Goal: Find specific page/section: Find specific page/section

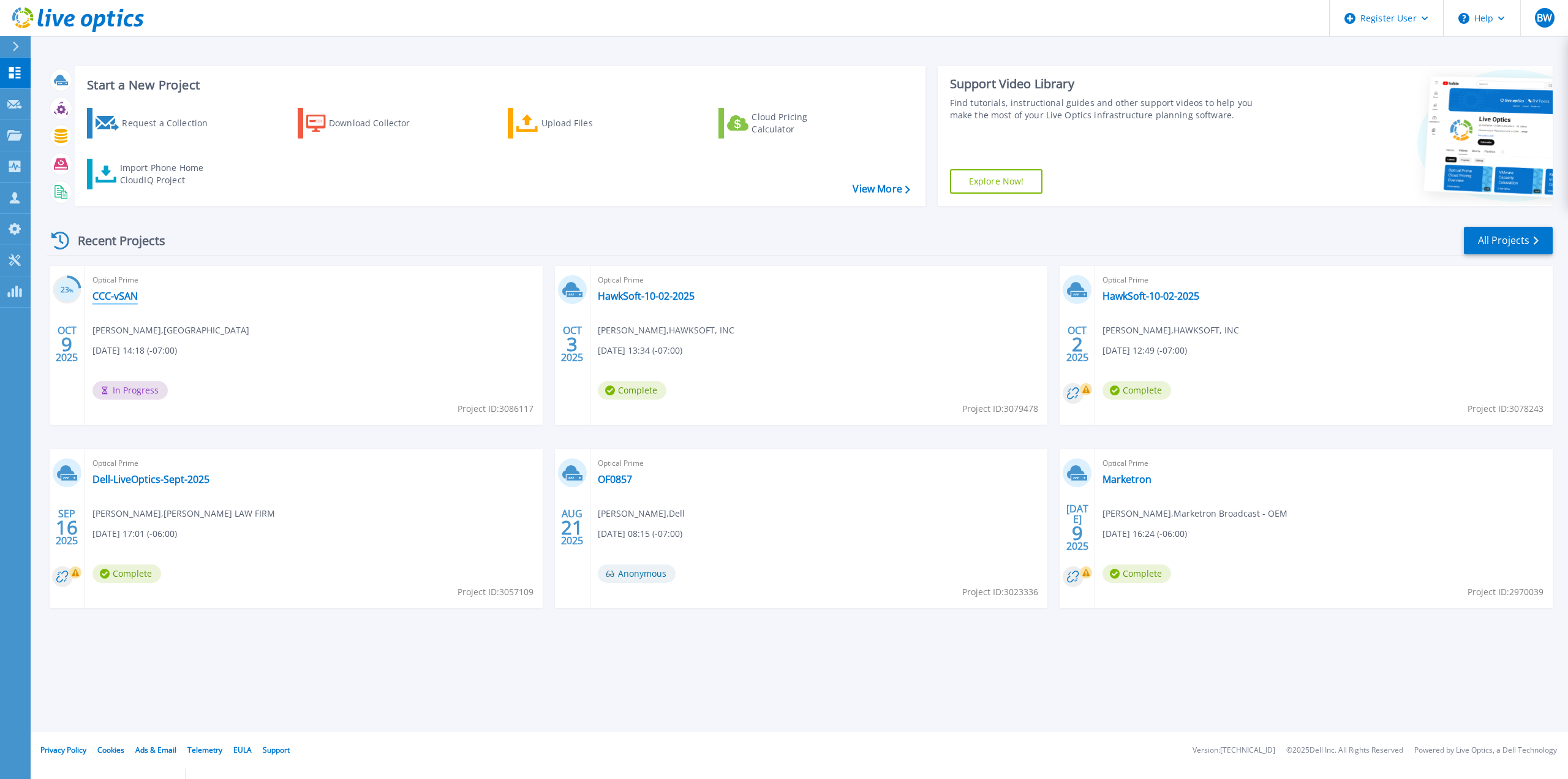
click at [123, 294] on link "CCC-vSAN" at bounding box center [115, 296] width 45 height 12
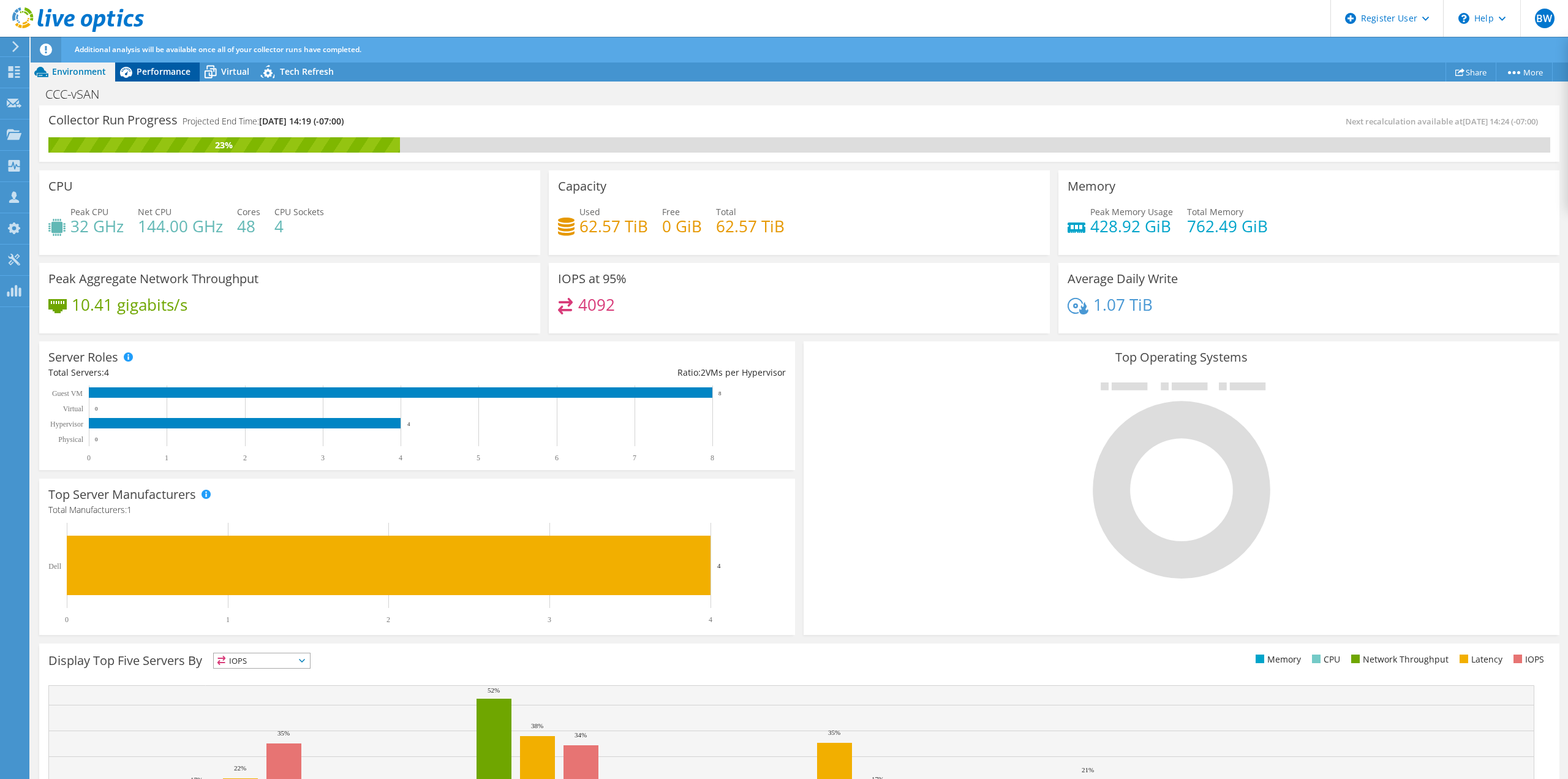
click at [143, 72] on span "Performance" at bounding box center [164, 72] width 54 height 11
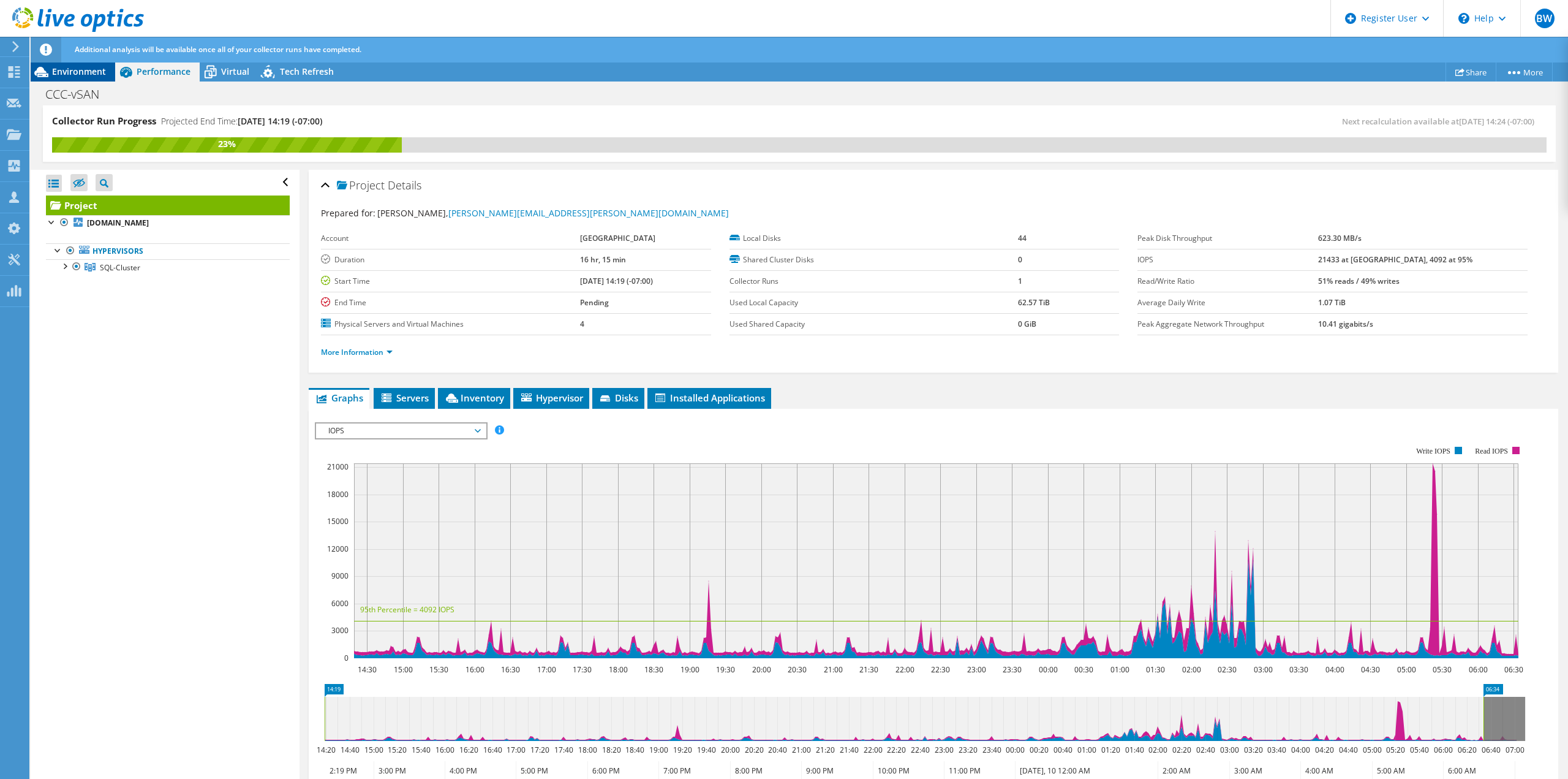
click at [75, 67] on span "Environment" at bounding box center [79, 72] width 54 height 11
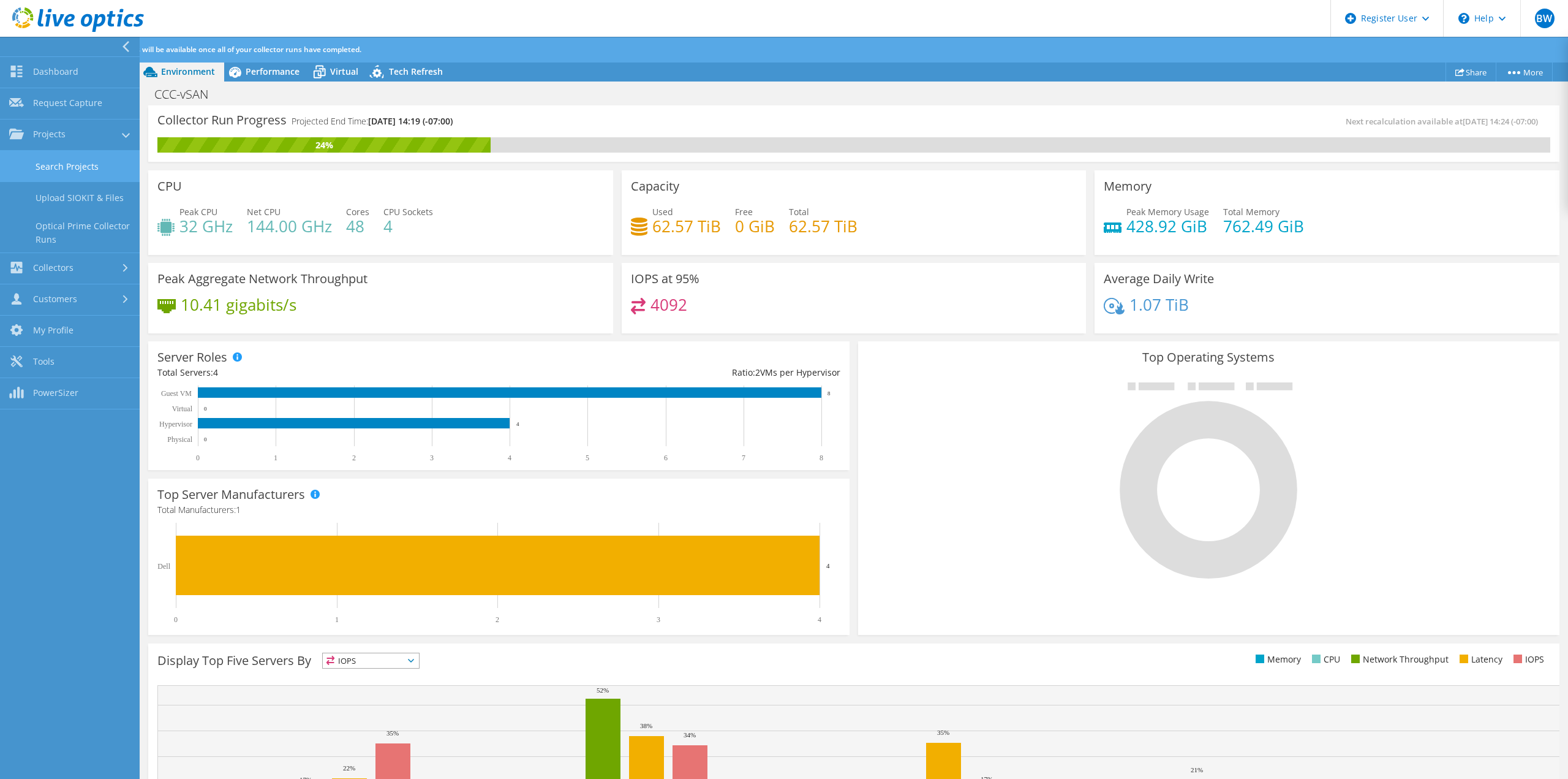
click at [30, 174] on link "Search Projects" at bounding box center [69, 167] width 140 height 31
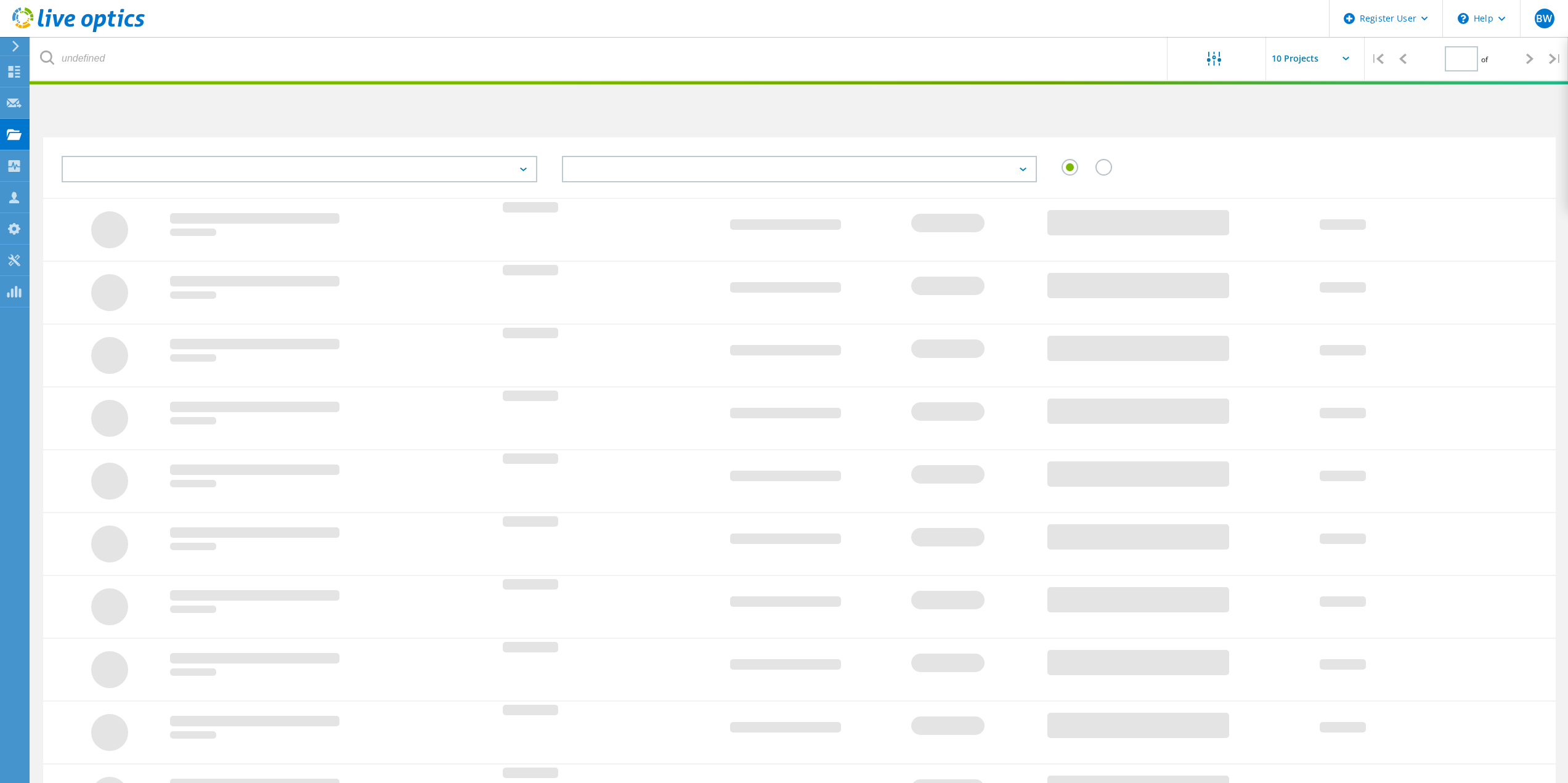
type input "1"
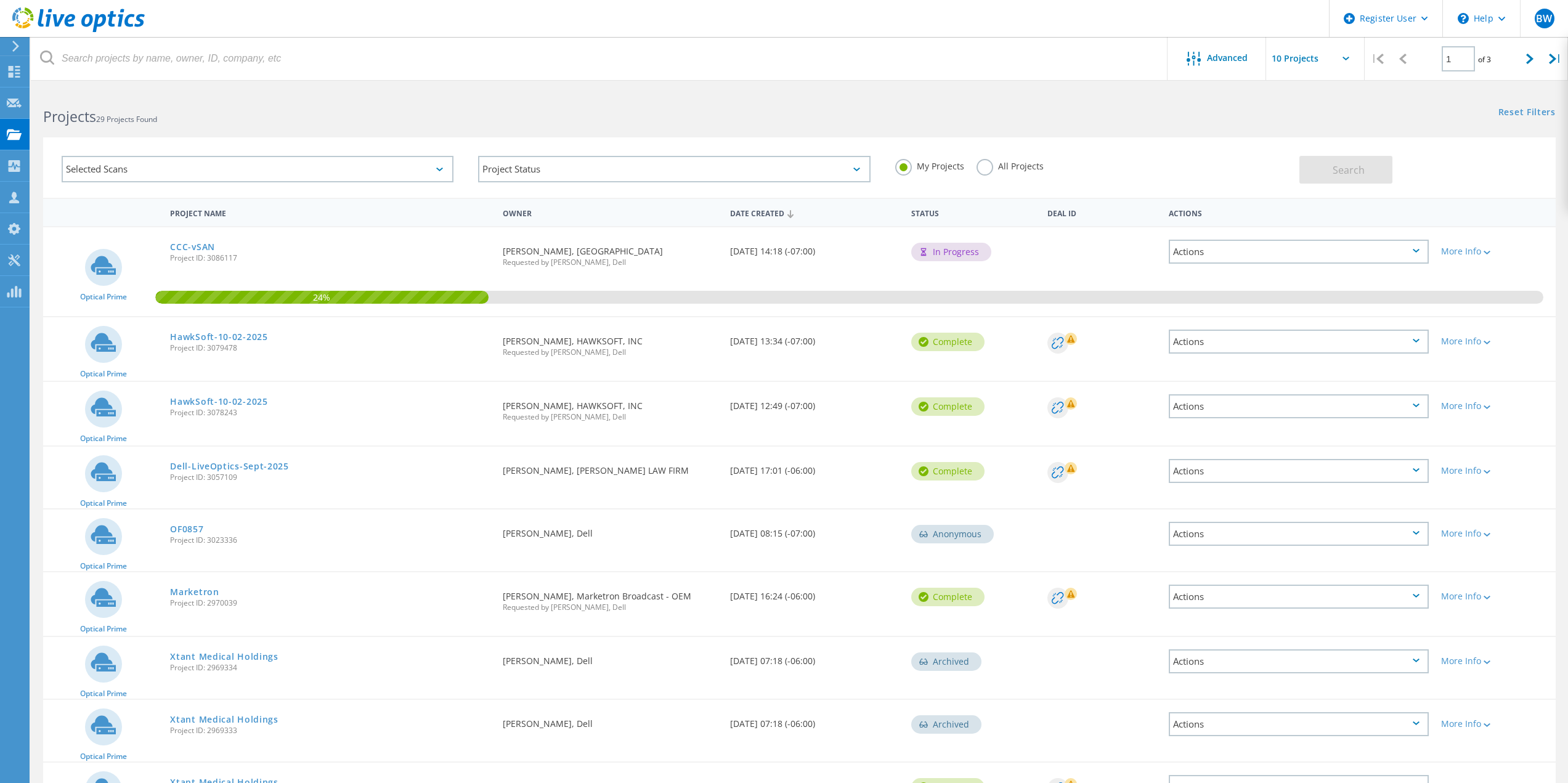
click at [194, 254] on span "Project ID: 3086117" at bounding box center [331, 258] width 321 height 7
click at [190, 249] on link "CCC-vSAN" at bounding box center [192, 247] width 45 height 9
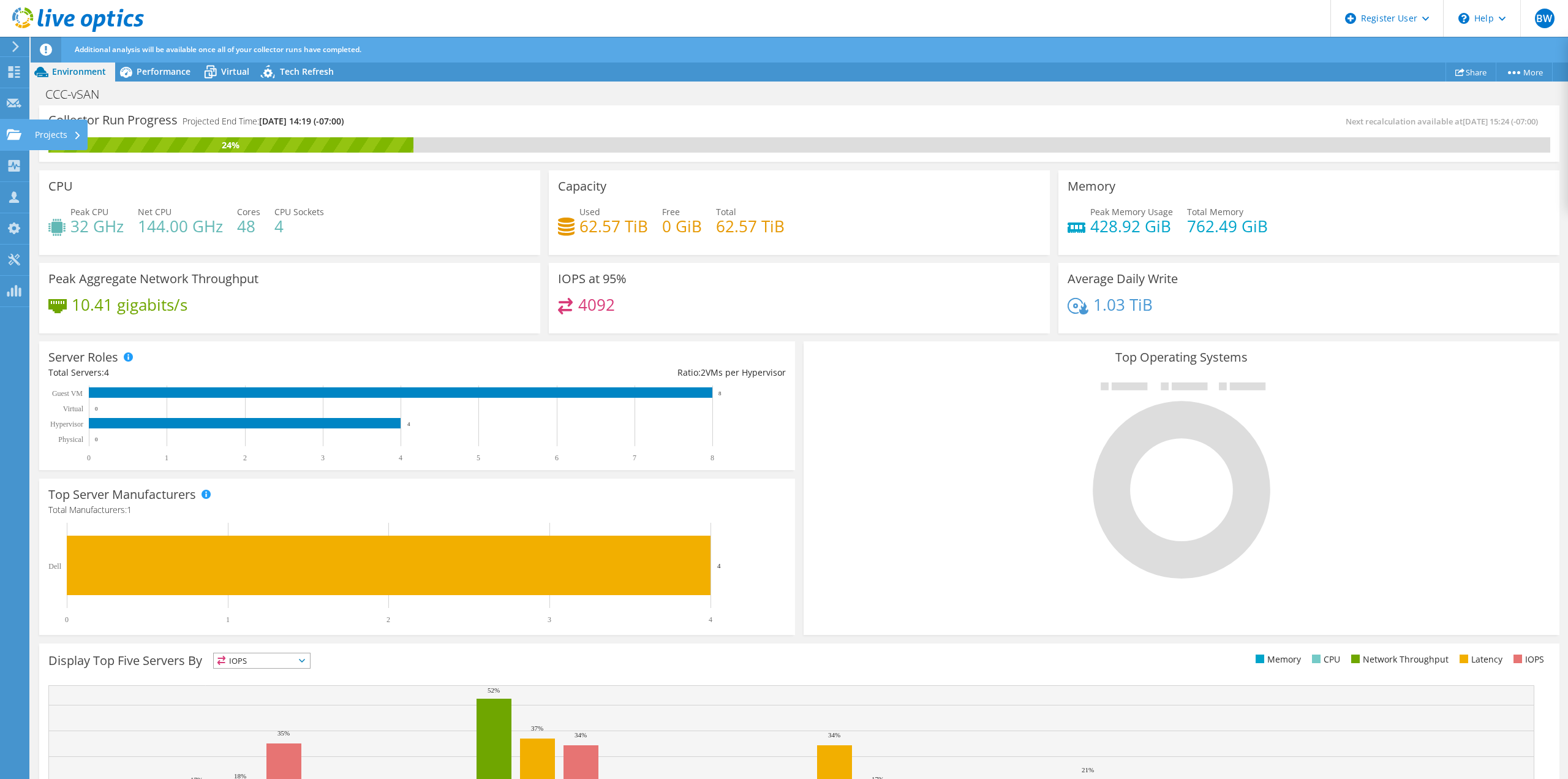
click at [10, 142] on div at bounding box center [14, 135] width 15 height 13
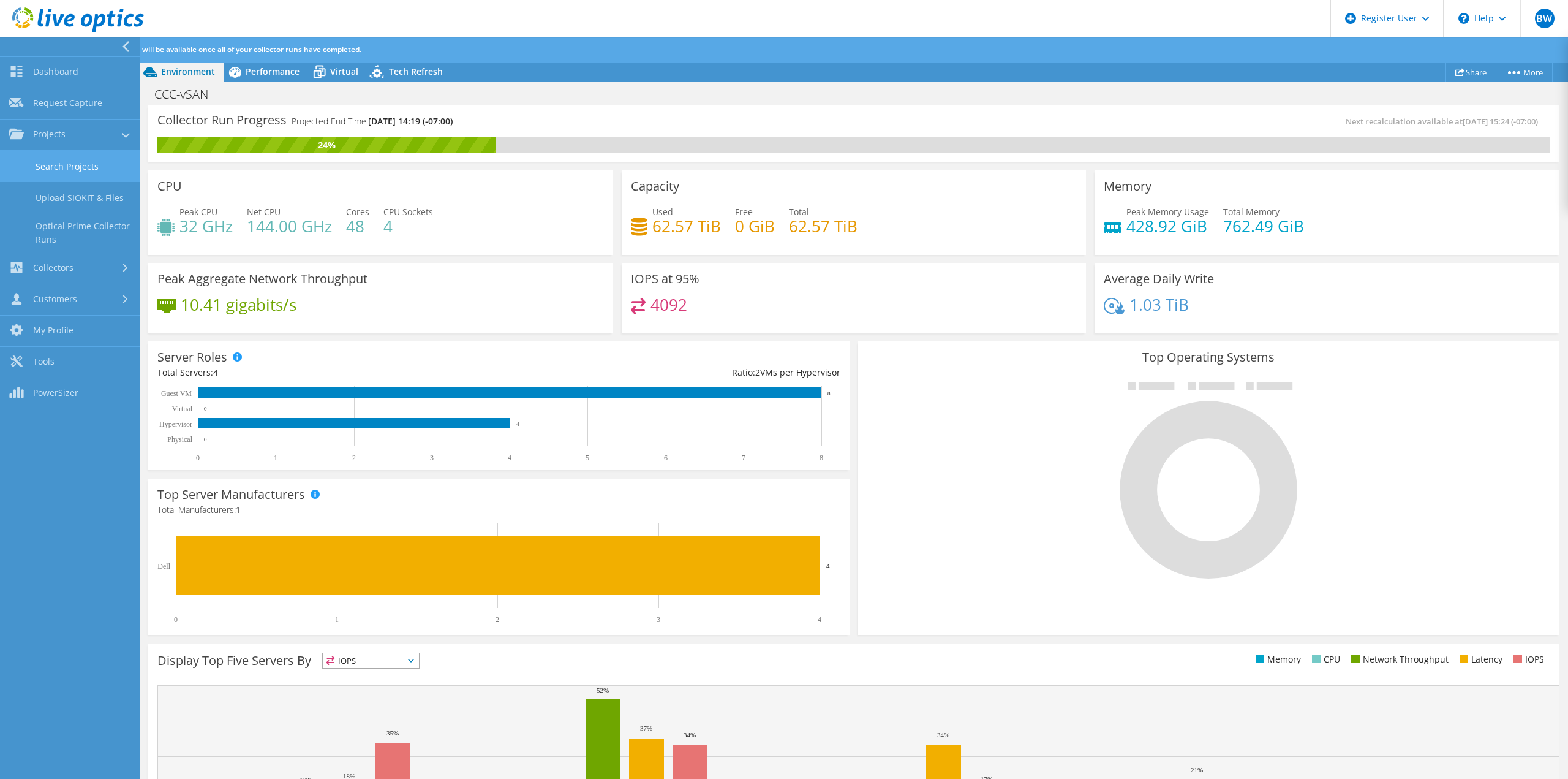
click at [31, 169] on link "Search Projects" at bounding box center [69, 167] width 140 height 31
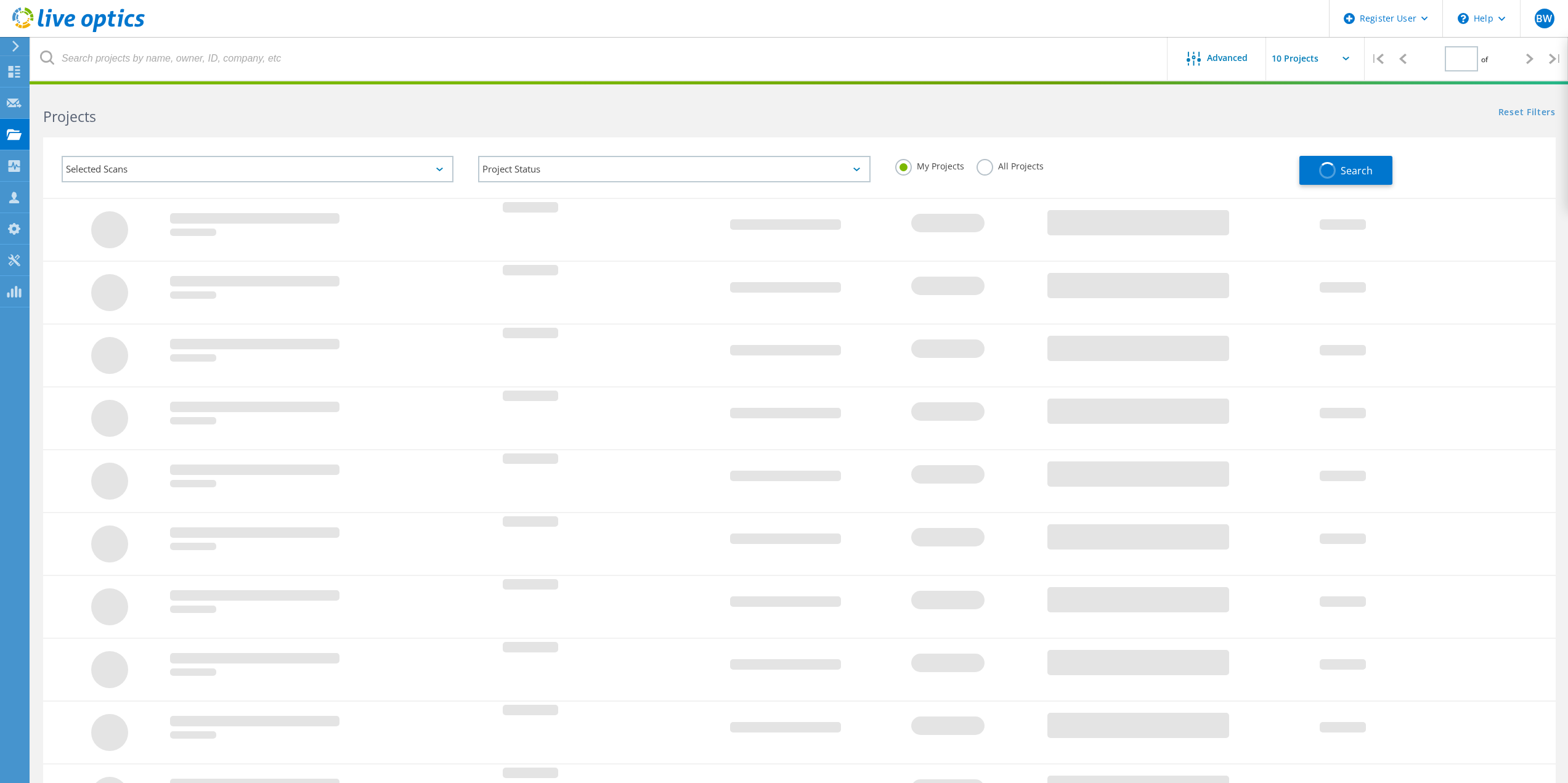
type input "1"
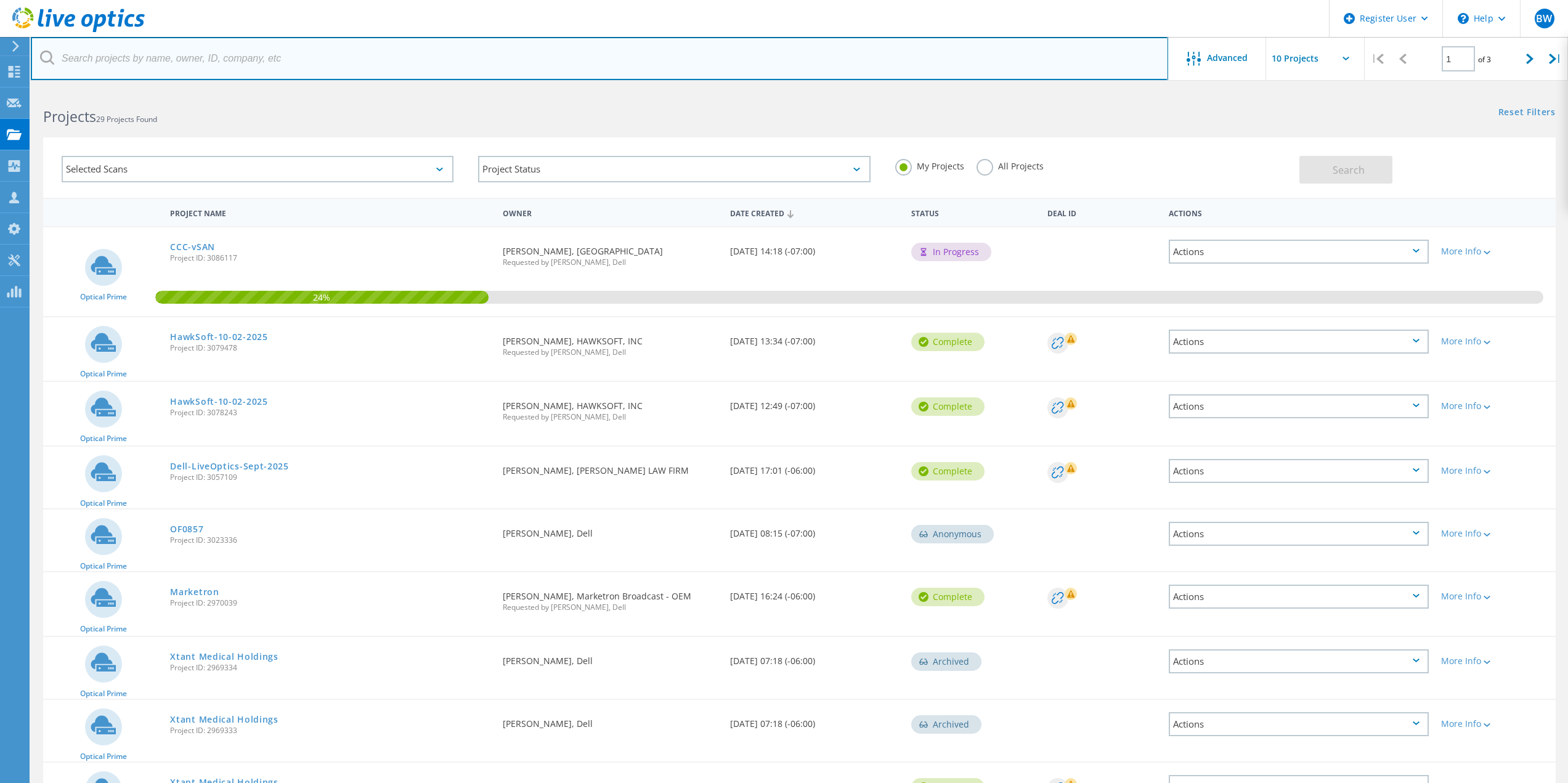
click at [182, 53] on input "text" at bounding box center [599, 58] width 1138 height 43
type input "@[DOMAIN_NAME]"
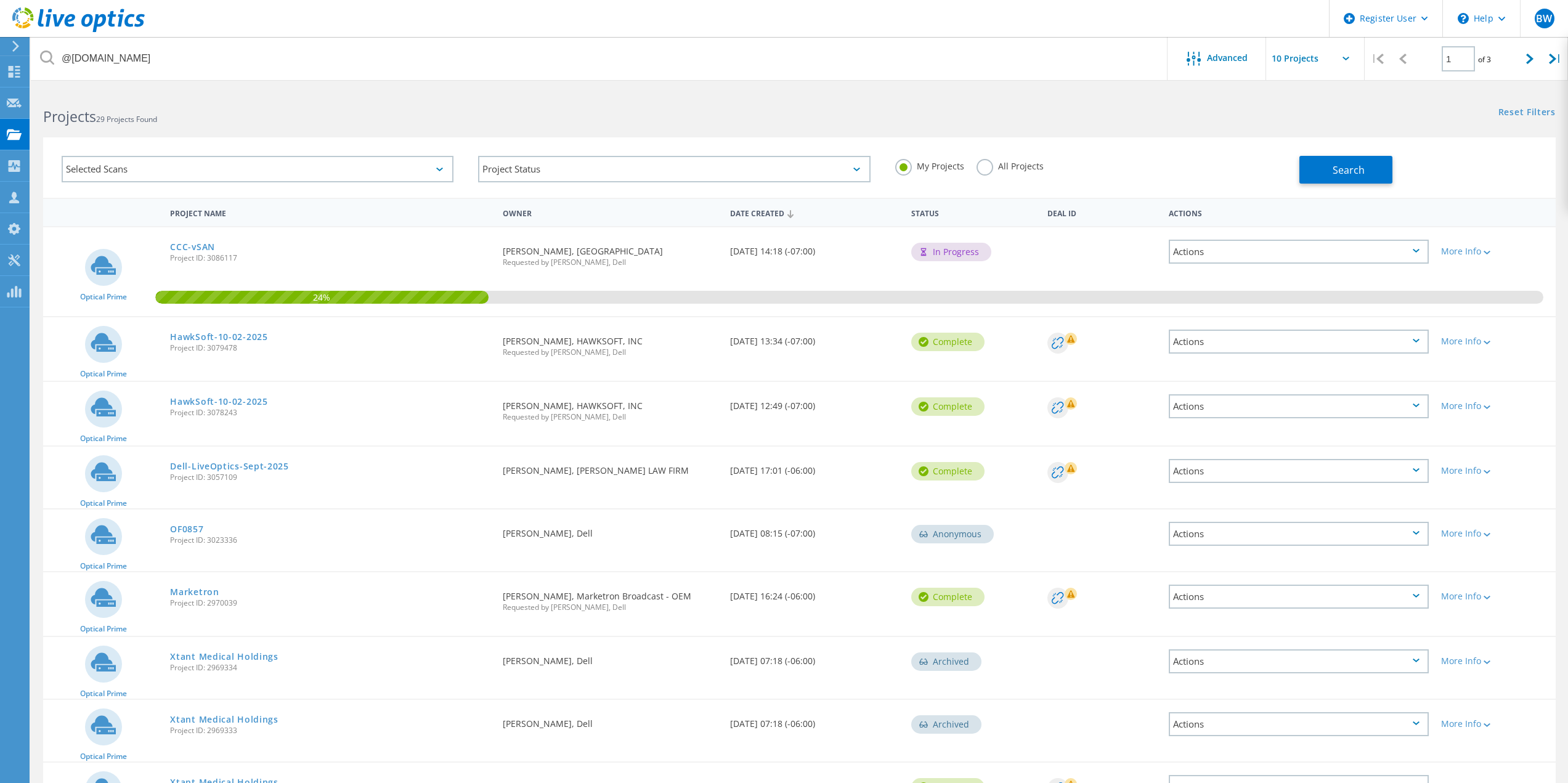
click at [979, 166] on label "All Projects" at bounding box center [1010, 165] width 67 height 11
click at [0, 0] on input "All Projects" at bounding box center [0, 0] width 0 height 0
click at [1342, 173] on span "Search" at bounding box center [1348, 170] width 32 height 14
